Goal: Find specific page/section: Find specific page/section

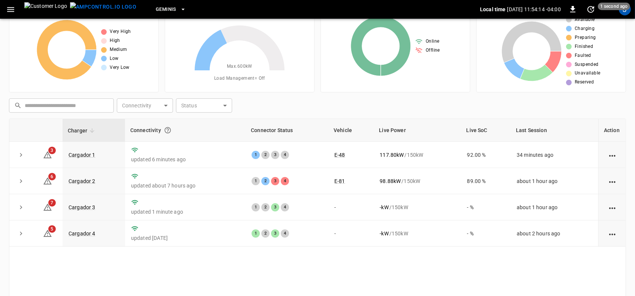
scroll to position [47, 0]
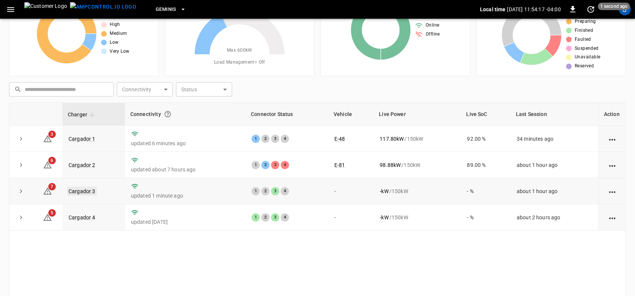
click at [85, 190] on link "Cargador 3" at bounding box center [82, 191] width 30 height 9
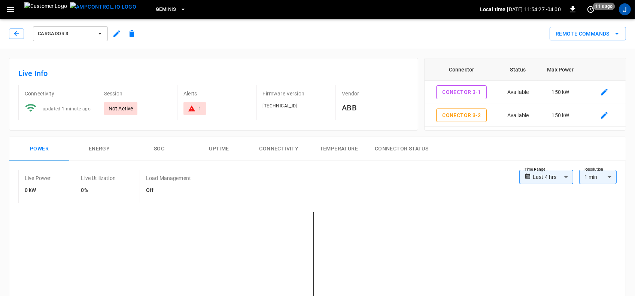
click at [100, 33] on icon "button" at bounding box center [99, 33] width 7 height 7
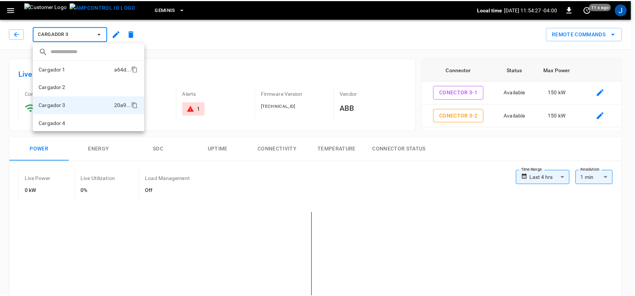
scroll to position [1, 0]
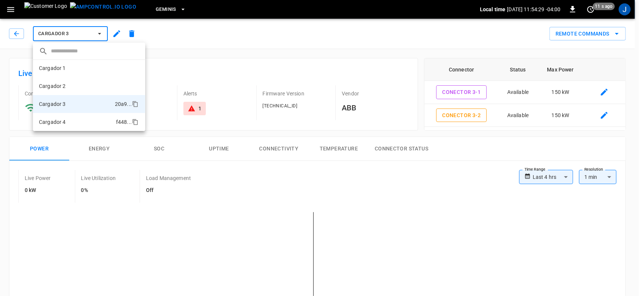
click at [61, 120] on p "Cargador 4" at bounding box center [52, 121] width 27 height 7
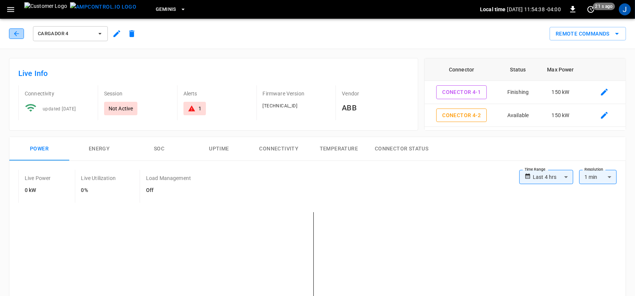
click at [14, 35] on icon "button" at bounding box center [16, 33] width 7 height 7
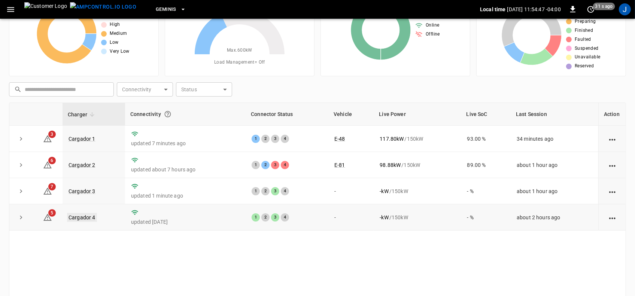
click at [77, 220] on link "Cargador 4" at bounding box center [82, 217] width 30 height 9
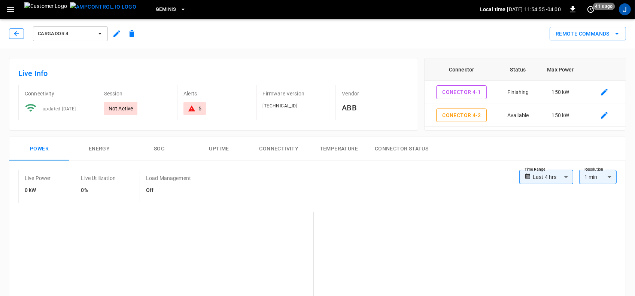
click at [19, 34] on icon "button" at bounding box center [16, 33] width 7 height 7
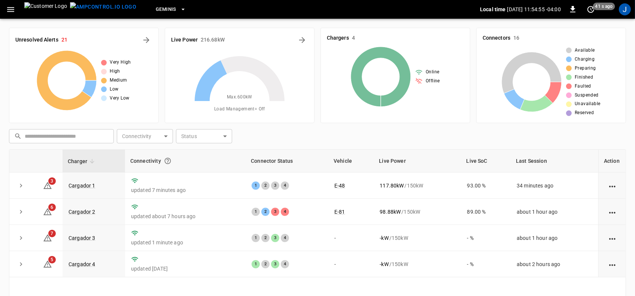
scroll to position [47, 0]
